Goal: Information Seeking & Learning: Check status

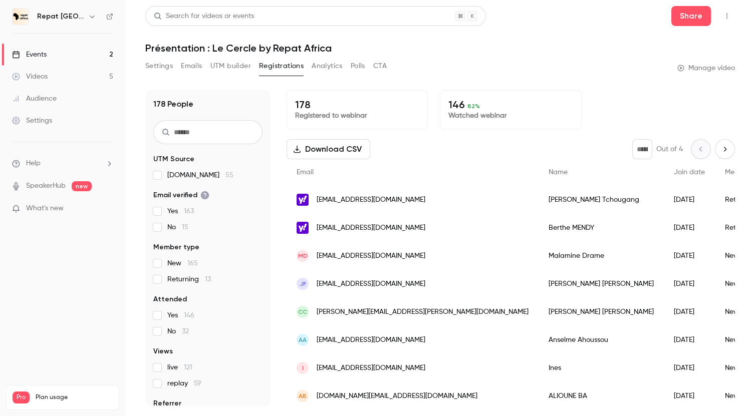
click at [94, 58] on link "Events 2" at bounding box center [62, 55] width 125 height 22
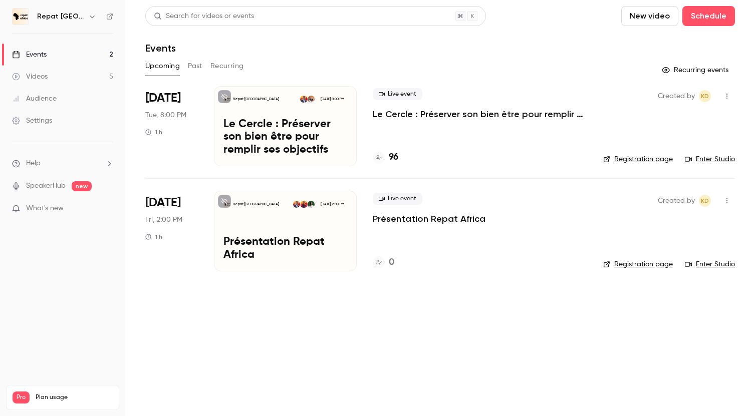
click at [393, 159] on h4 "96" at bounding box center [394, 158] width 10 height 14
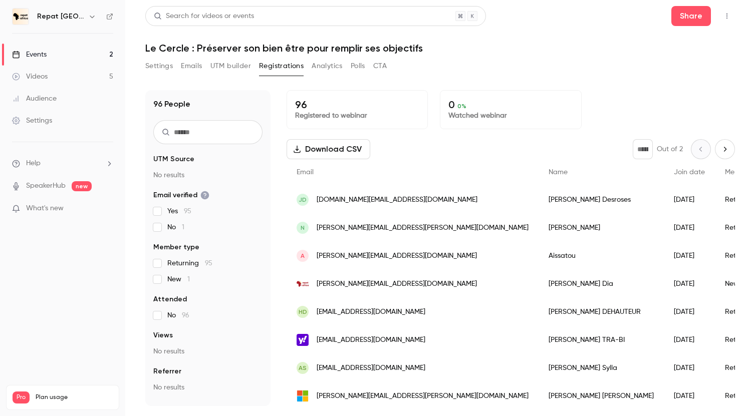
click at [77, 53] on link "Events 2" at bounding box center [62, 55] width 125 height 22
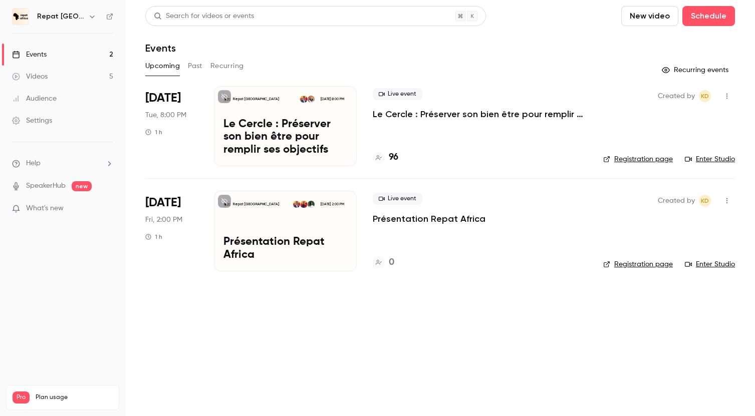
click at [73, 74] on link "Videos 5" at bounding box center [62, 77] width 125 height 22
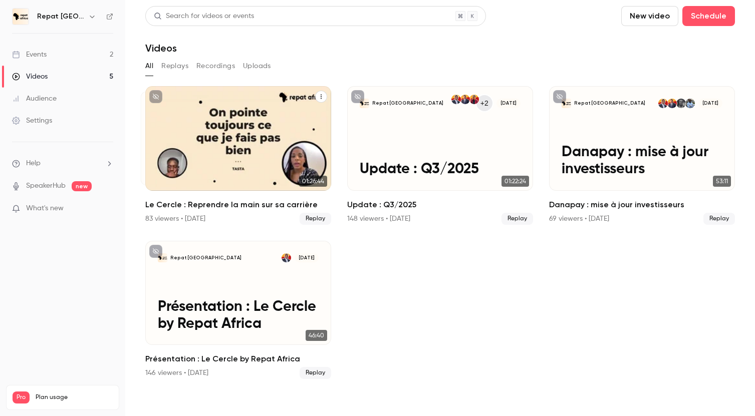
click at [154, 218] on div "83 viewers • [DATE]" at bounding box center [175, 219] width 60 height 10
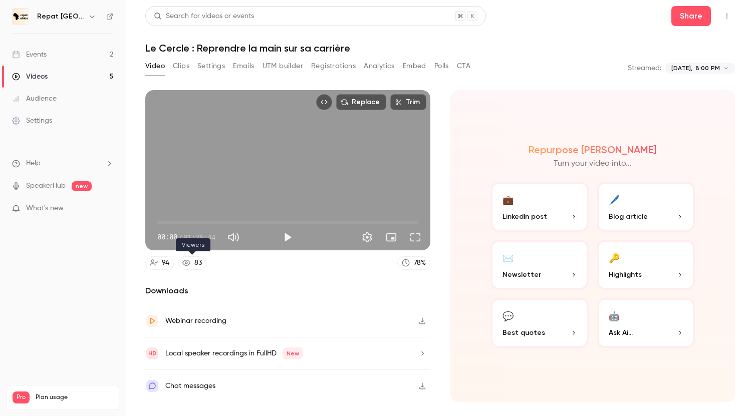
click at [196, 262] on div "83" at bounding box center [198, 263] width 8 height 11
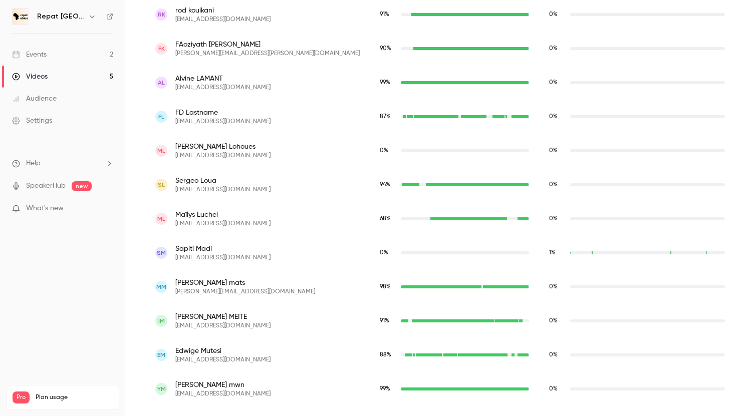
scroll to position [1902, 0]
